Goal: Navigation & Orientation: Go to known website

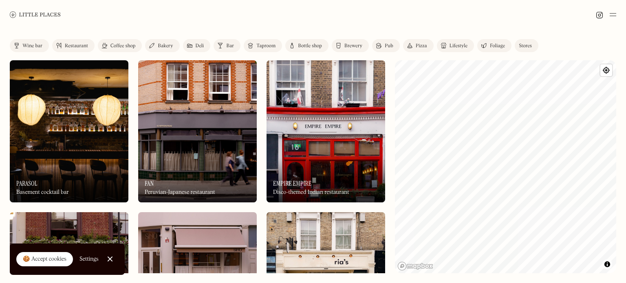
click at [29, 15] on img at bounding box center [35, 14] width 51 height 6
